Goal: Task Accomplishment & Management: Use online tool/utility

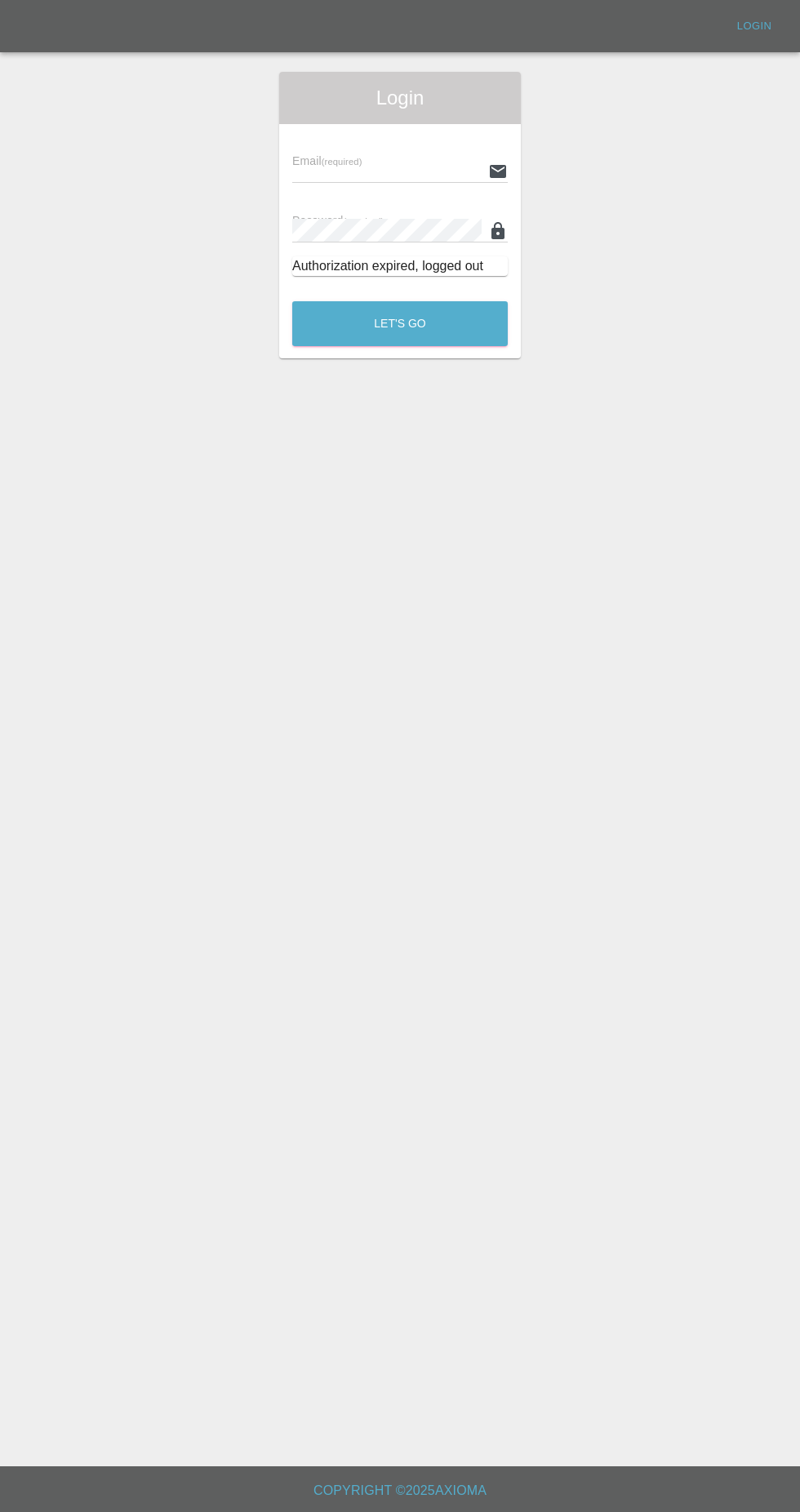
click at [428, 170] on input "text" at bounding box center [388, 171] width 190 height 23
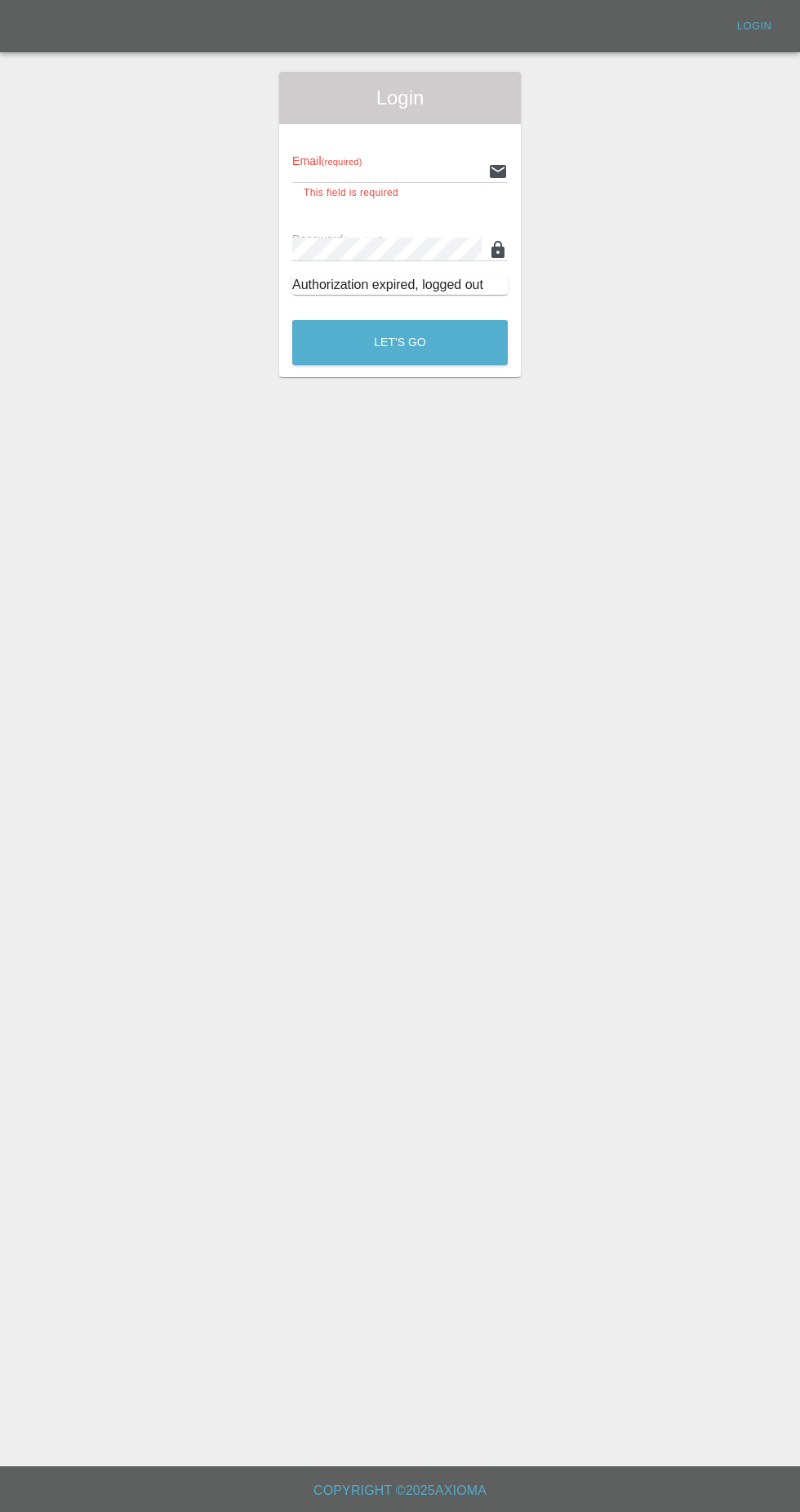
type input "Rickyssmartrepairs@gmail.com"
click at [293, 320] on button "Let's Go" at bounding box center [400, 343] width 215 height 45
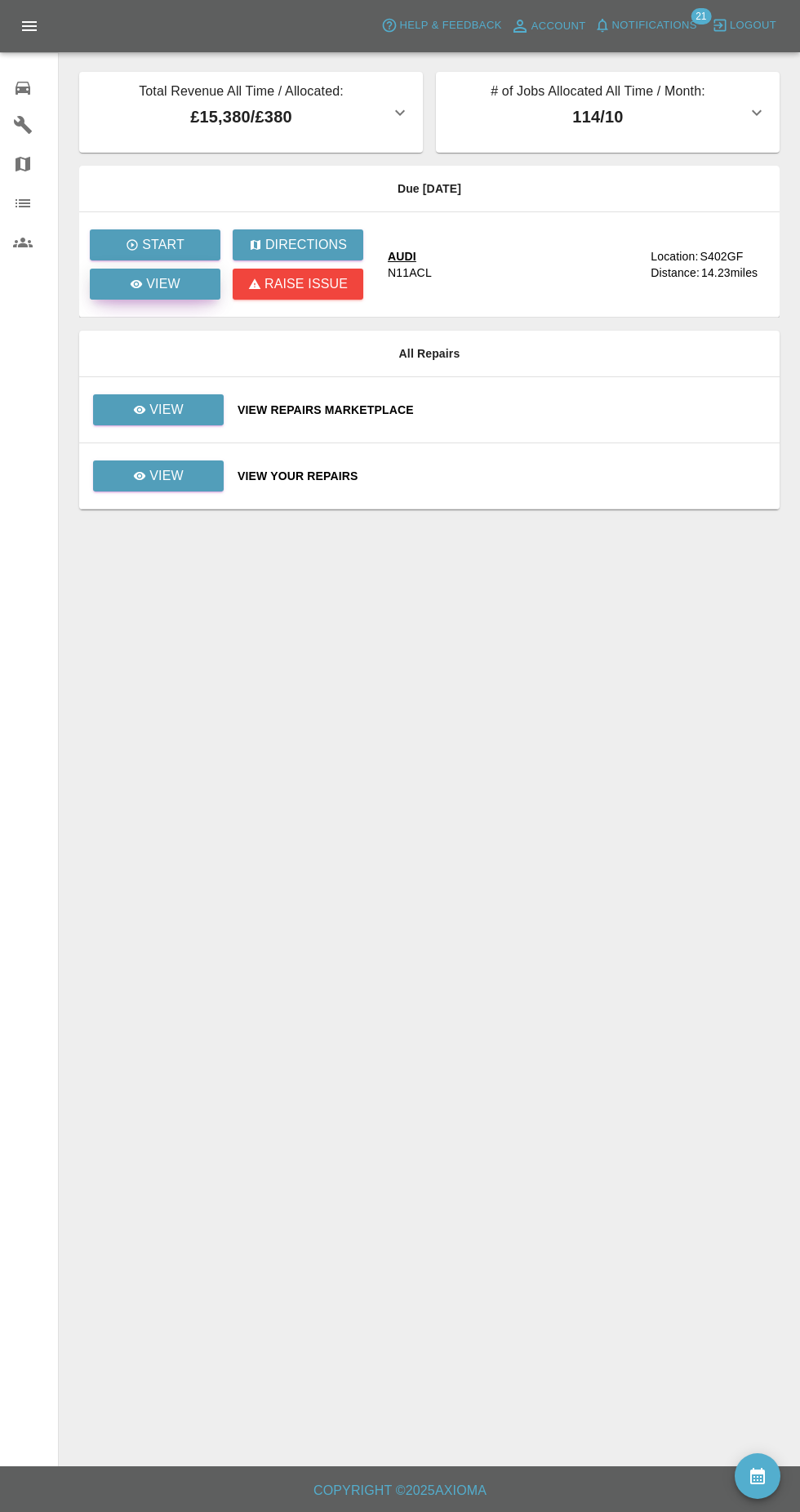
click at [200, 295] on link "View" at bounding box center [155, 284] width 130 height 31
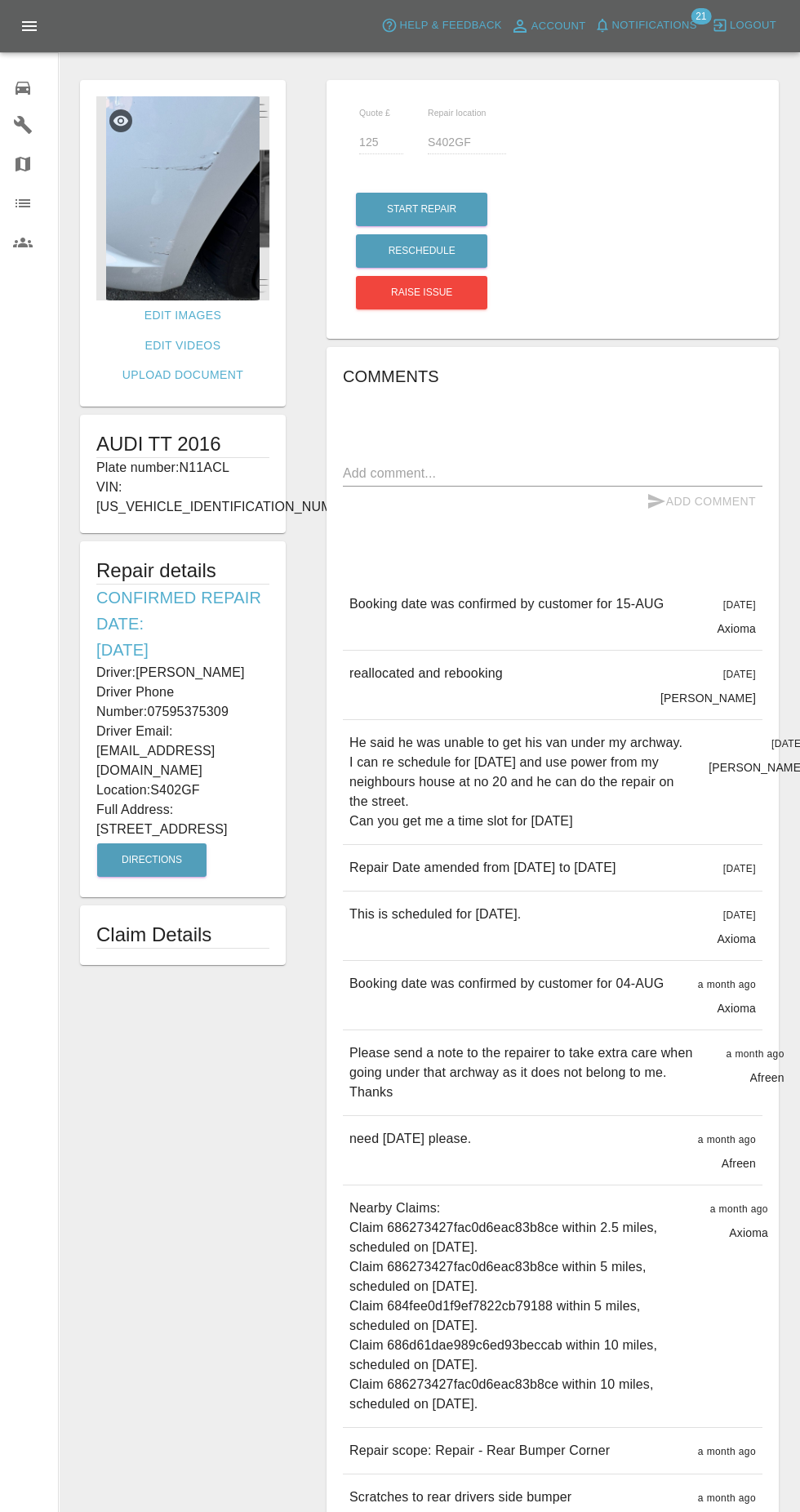
scroll to position [2, 0]
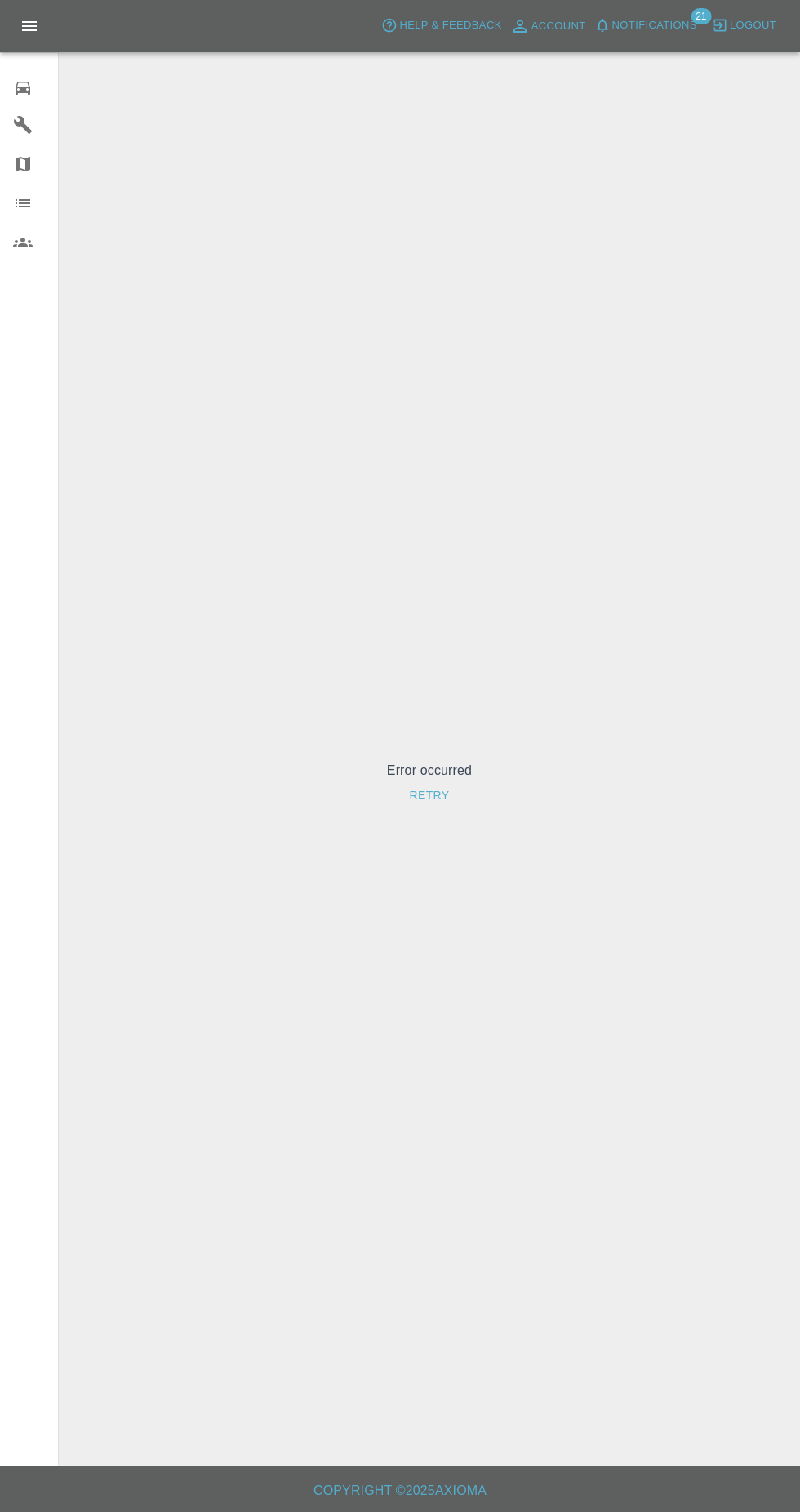
click at [425, 810] on button "Retry" at bounding box center [429, 795] width 53 height 30
click at [663, 33] on span "Notifications" at bounding box center [655, 25] width 85 height 19
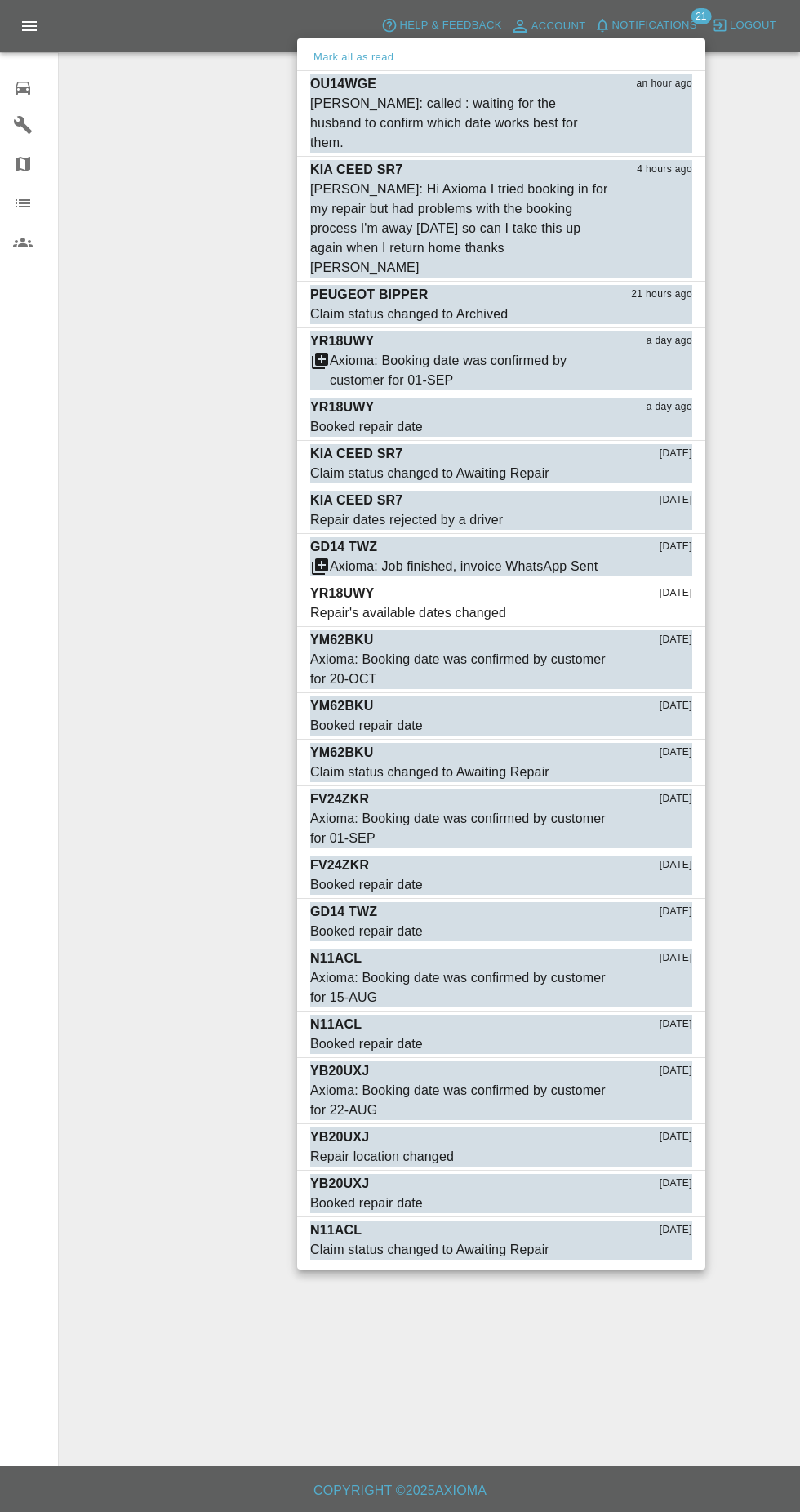
scroll to position [18, 0]
